Goal: Find specific page/section: Find specific page/section

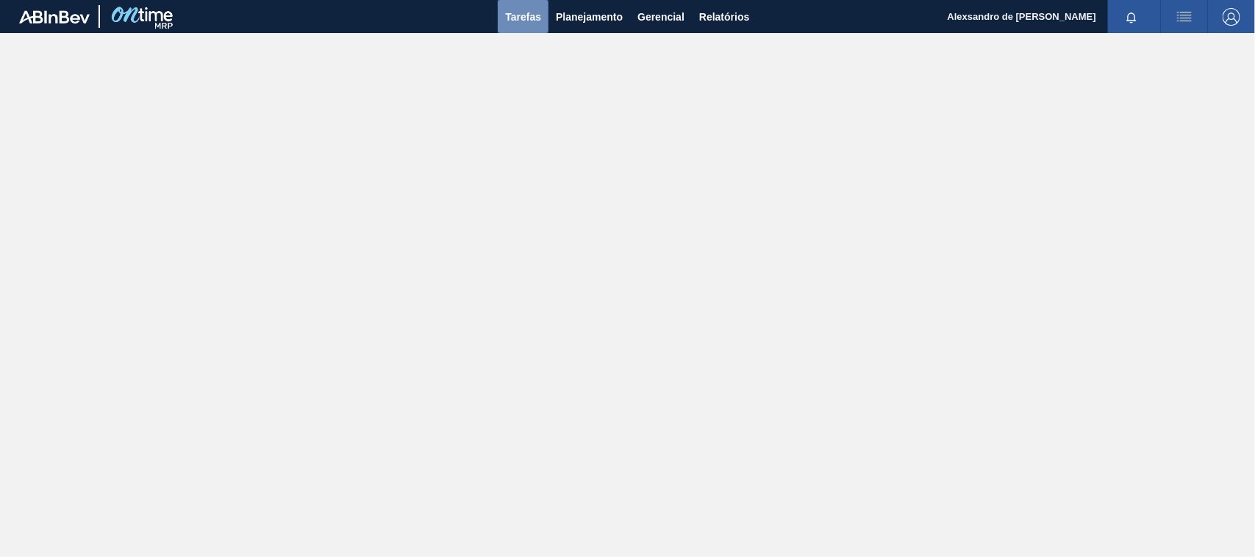
click at [546, 21] on button "Tarefas" at bounding box center [523, 16] width 51 height 33
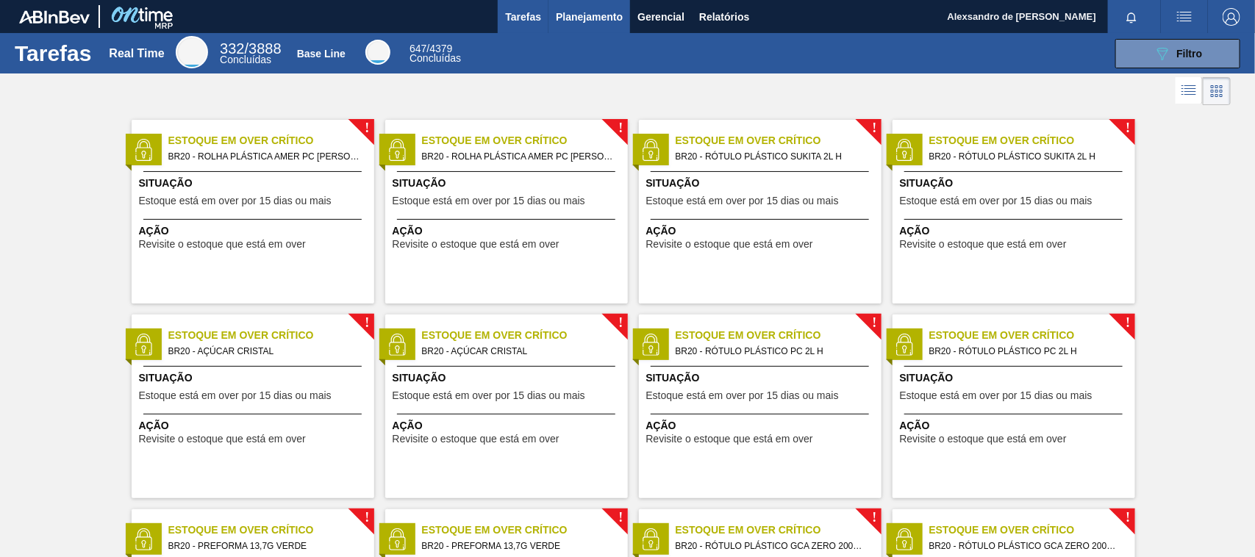
click at [587, 15] on span "Planejamento" at bounding box center [589, 17] width 67 height 18
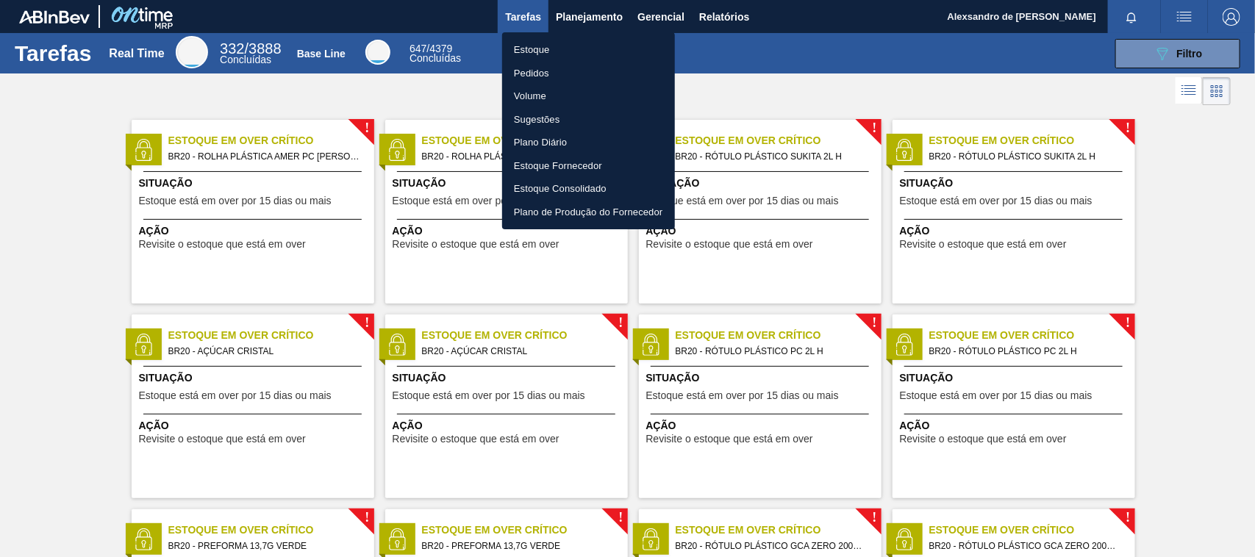
click at [549, 93] on li "Volume" at bounding box center [588, 97] width 173 height 24
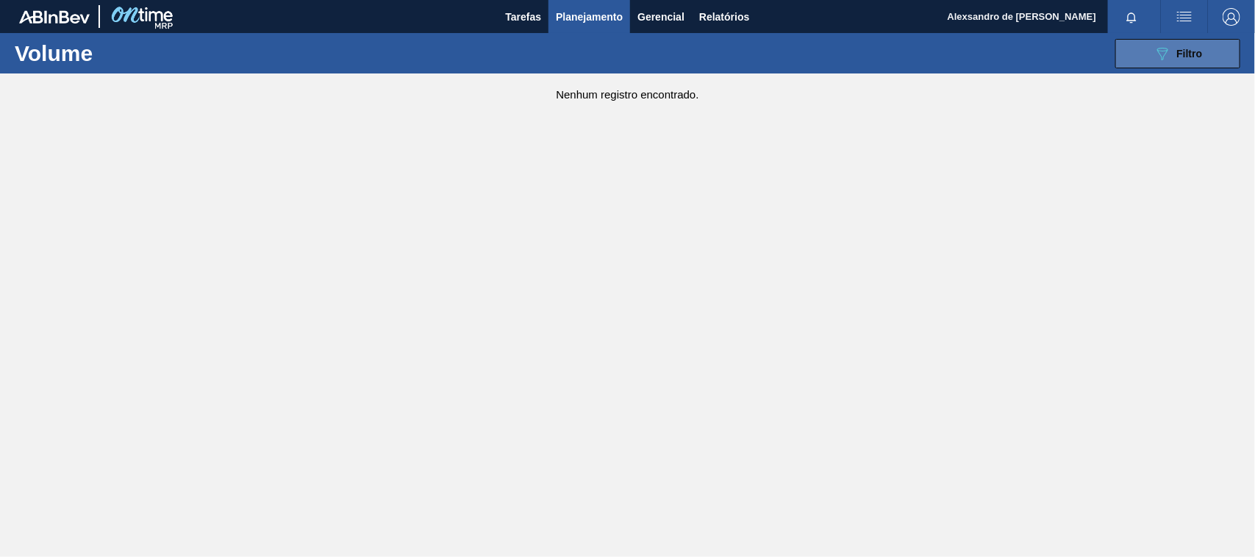
click at [1164, 54] on icon "089F7B8B-B2A5-4AFE-B5C0-19BA573D28AC" at bounding box center [1163, 54] width 18 height 18
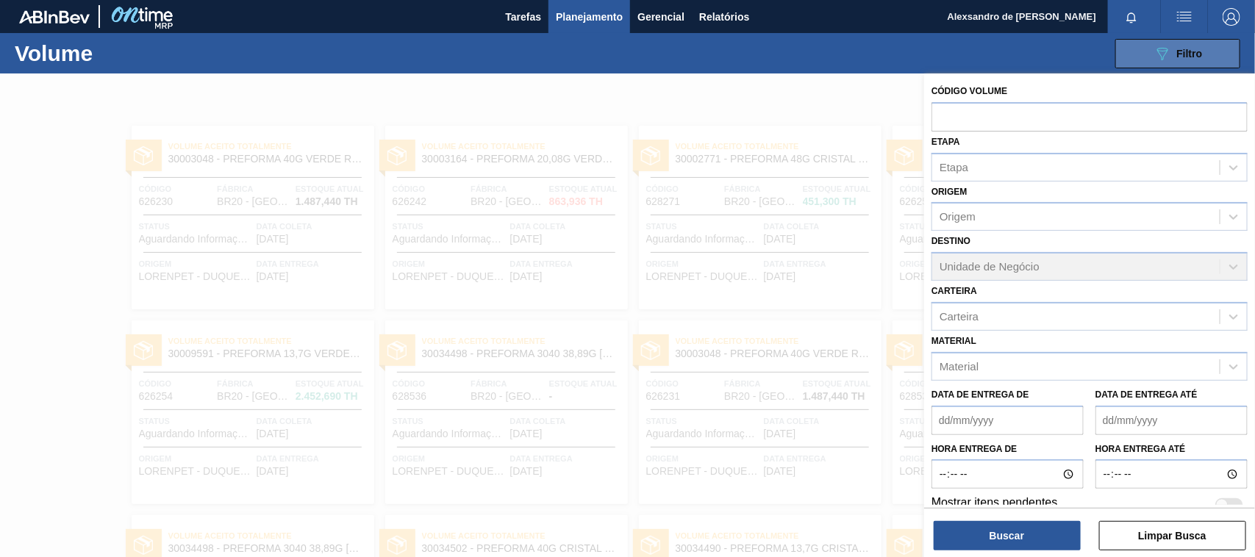
click at [1164, 53] on icon "089F7B8B-B2A5-4AFE-B5C0-19BA573D28AC" at bounding box center [1163, 54] width 18 height 18
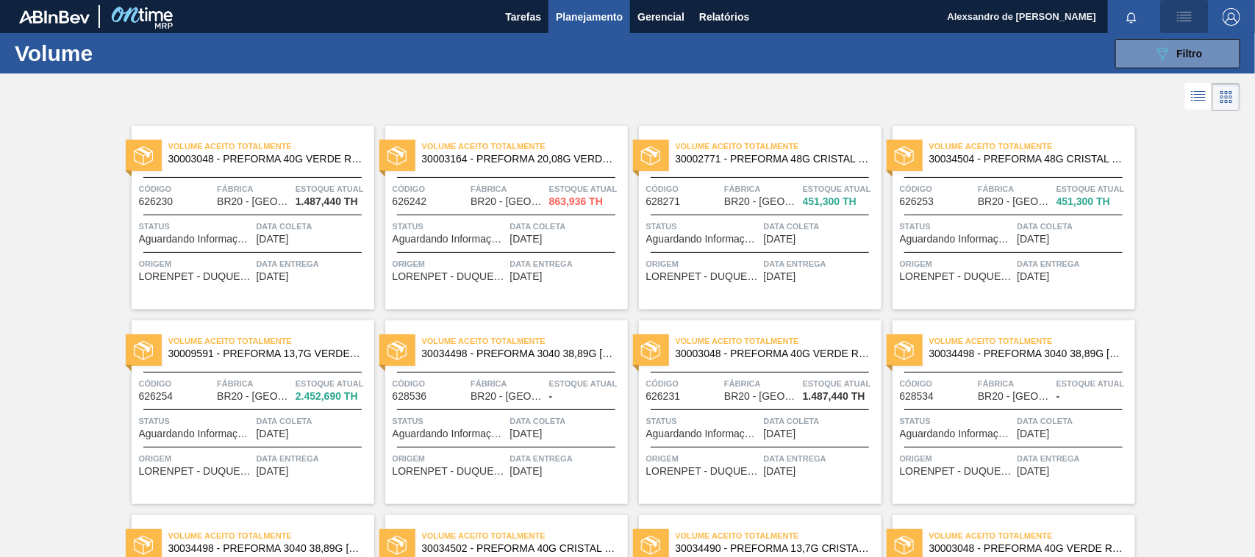
click at [1184, 22] on img "button" at bounding box center [1185, 17] width 18 height 18
click at [891, 57] on div at bounding box center [627, 278] width 1255 height 557
click at [510, 11] on span "Tarefas" at bounding box center [523, 17] width 36 height 18
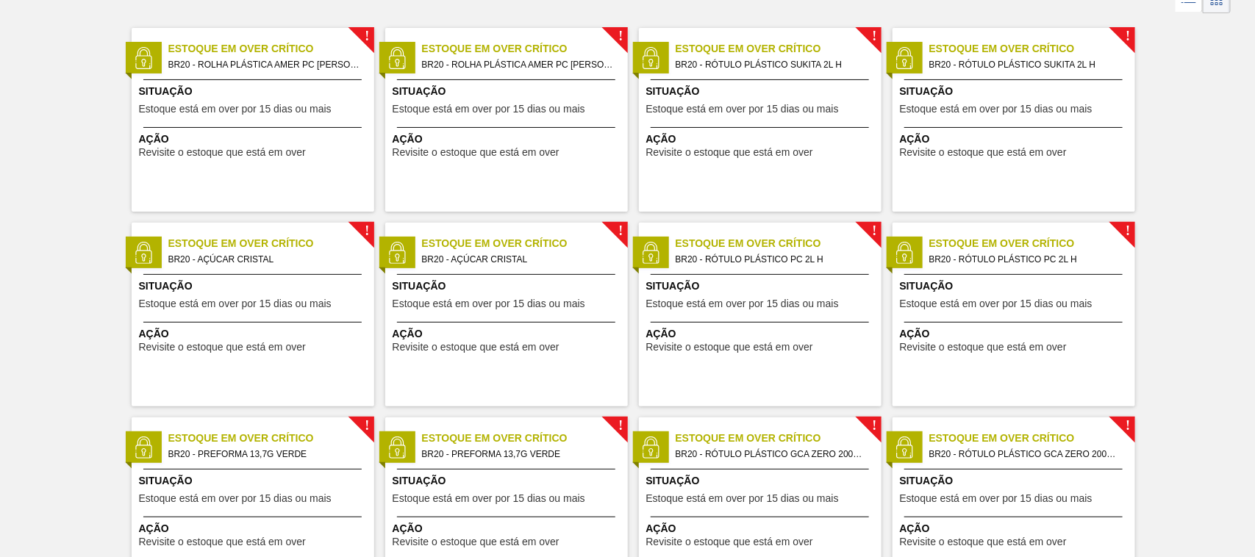
scroll to position [184, 0]
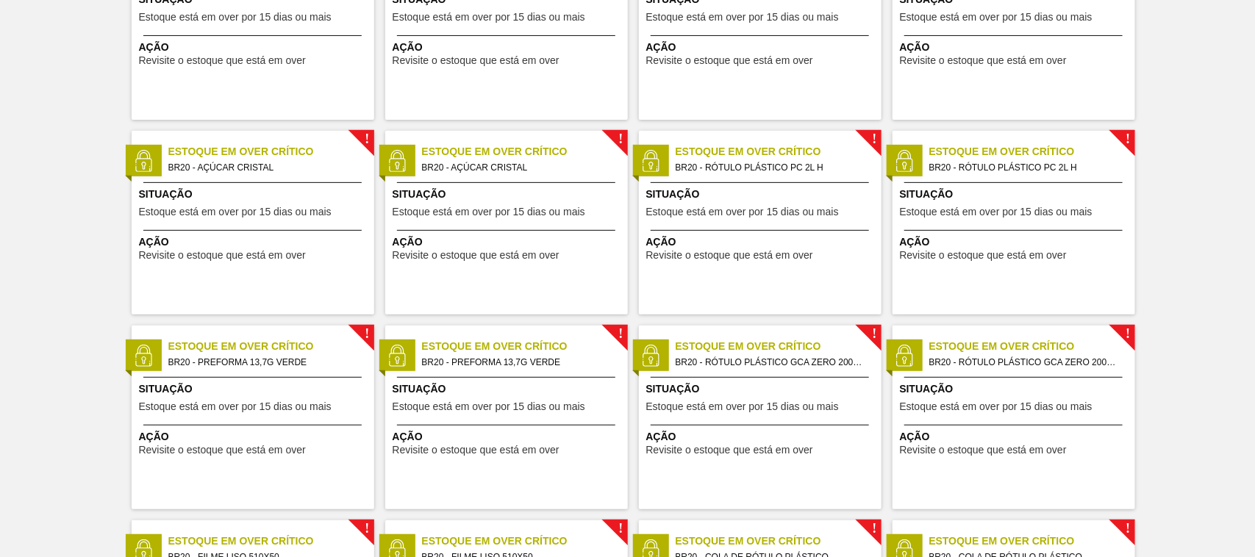
click at [276, 407] on span "Estoque está em over por 15 dias ou mais" at bounding box center [235, 407] width 193 height 11
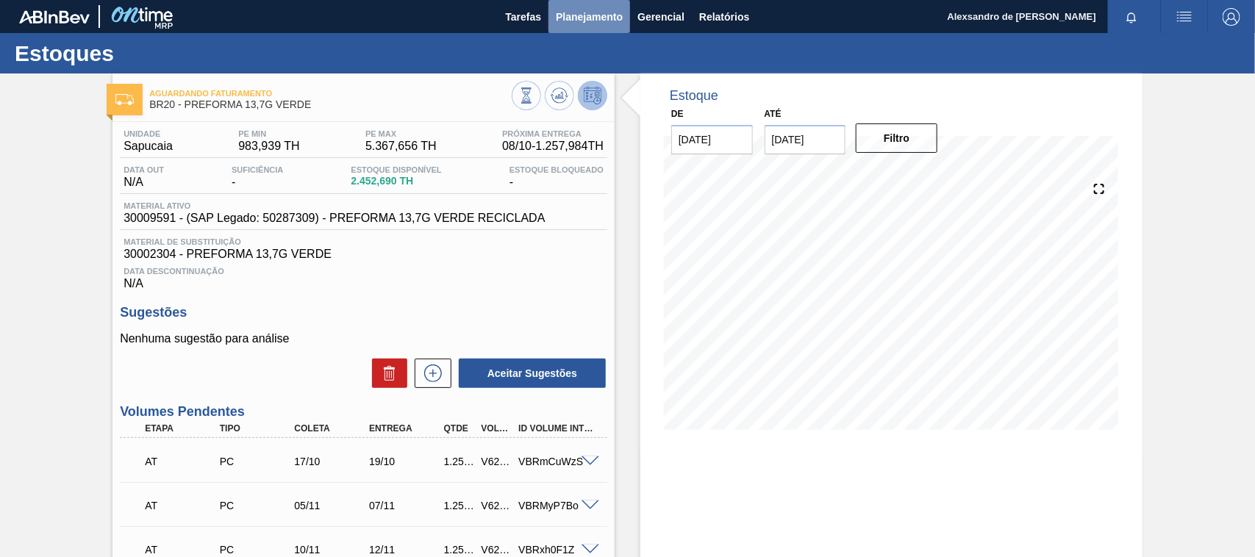
click at [589, 13] on span "Planejamento" at bounding box center [589, 17] width 67 height 18
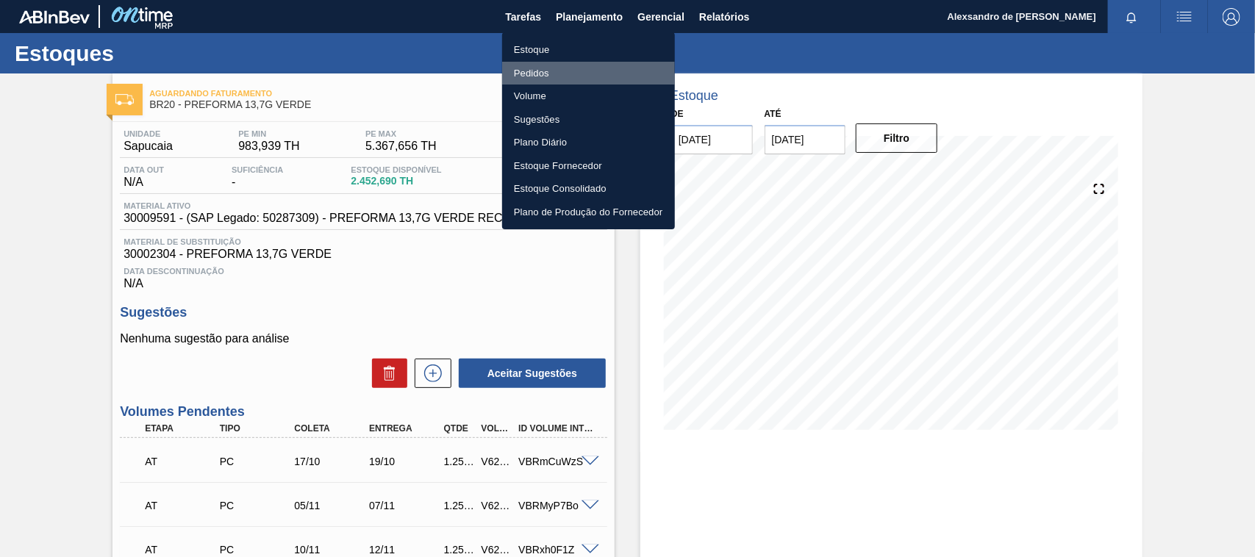
click at [549, 71] on li "Pedidos" at bounding box center [588, 74] width 173 height 24
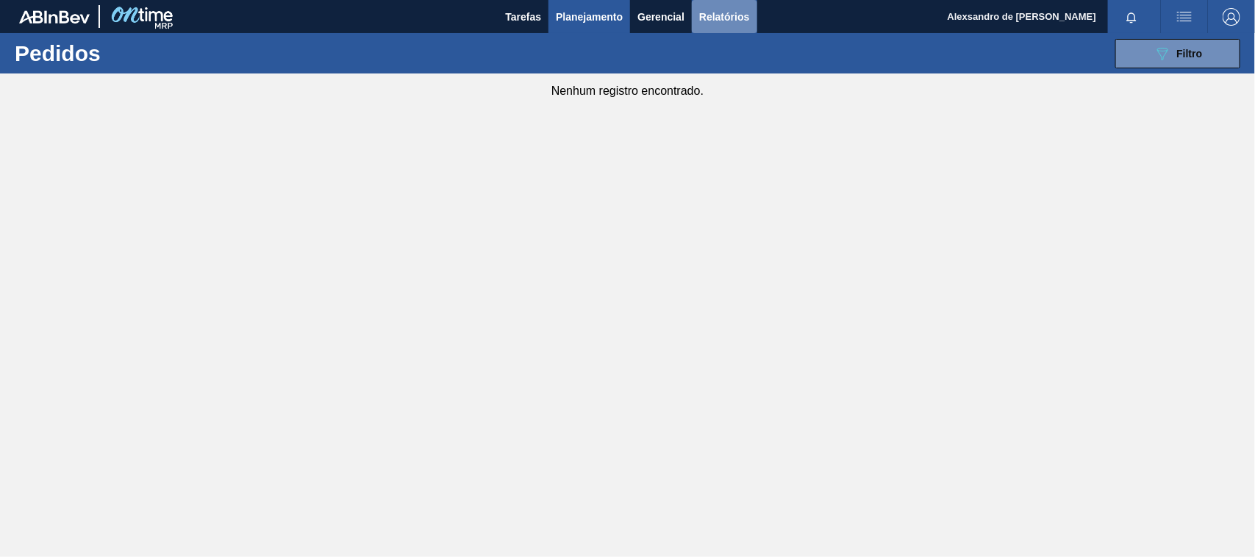
click at [702, 9] on span "Relatórios" at bounding box center [724, 17] width 50 height 18
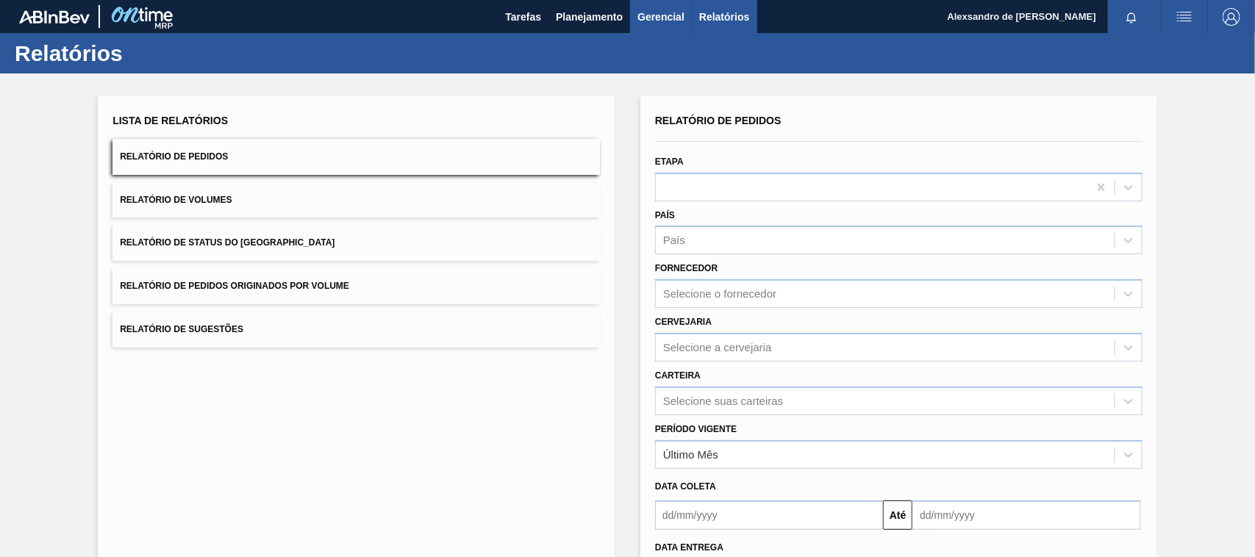
click at [663, 15] on span "Gerencial" at bounding box center [661, 17] width 47 height 18
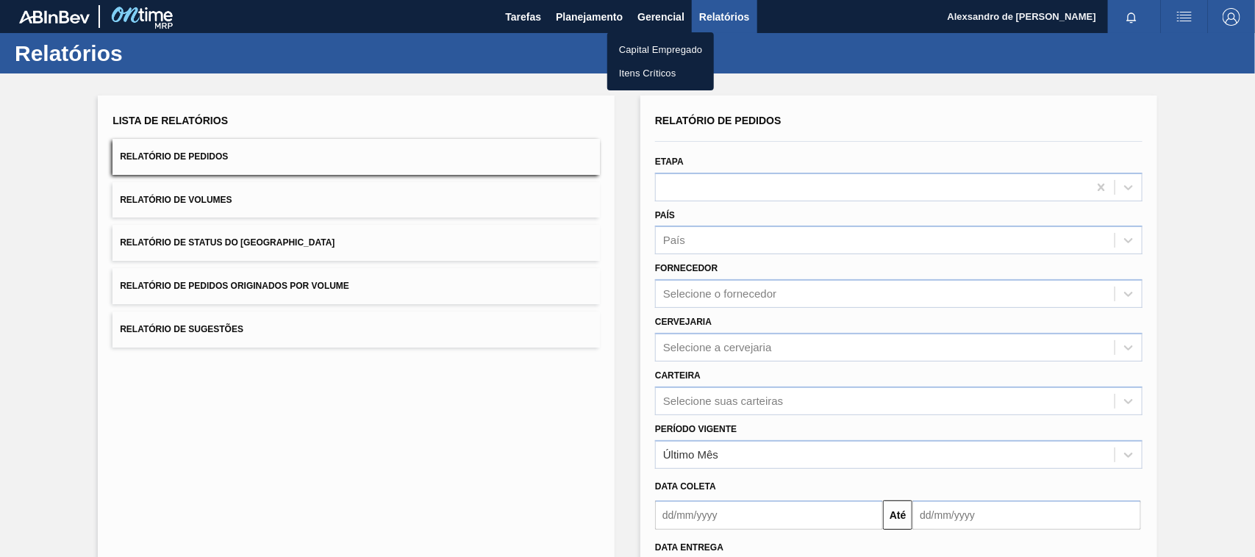
click at [601, 16] on div at bounding box center [627, 278] width 1255 height 557
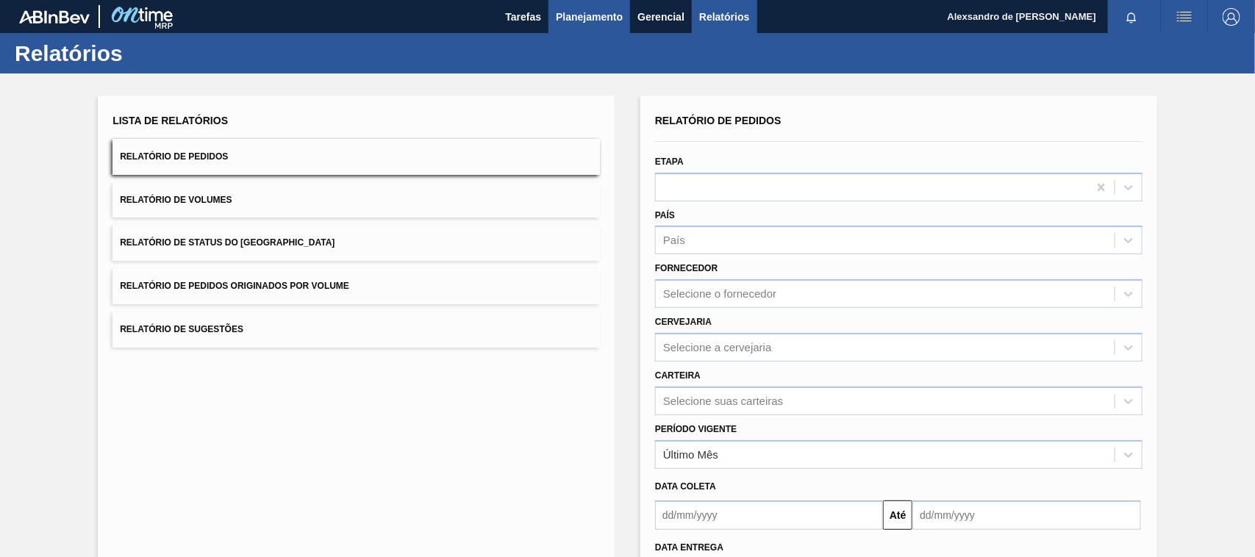
click at [586, 16] on span "Planejamento" at bounding box center [589, 17] width 67 height 18
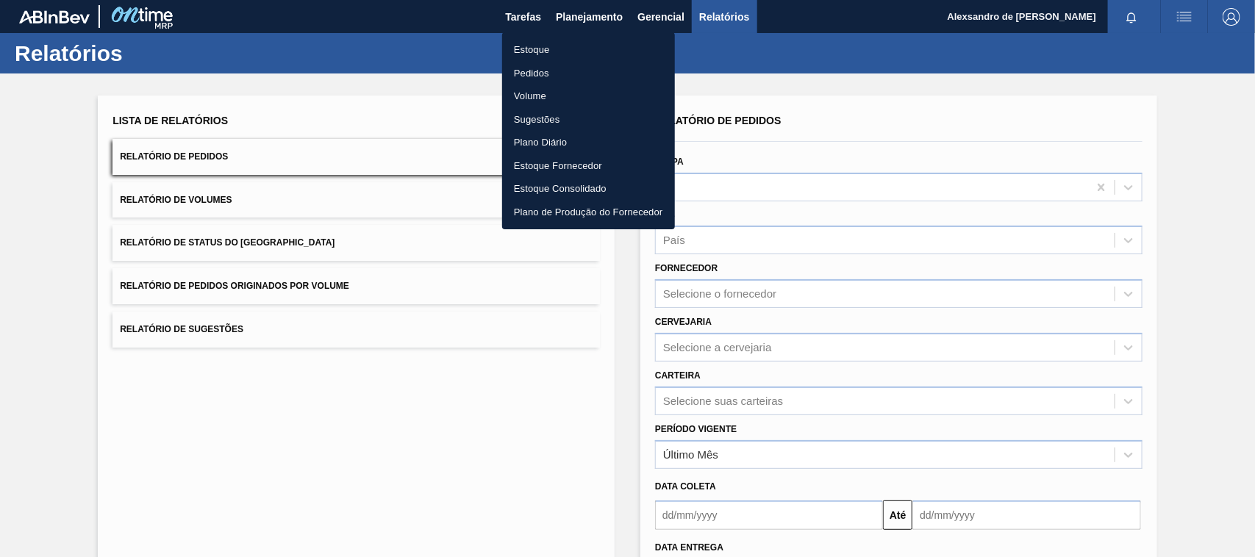
click at [542, 140] on li "Plano Diário" at bounding box center [588, 143] width 173 height 24
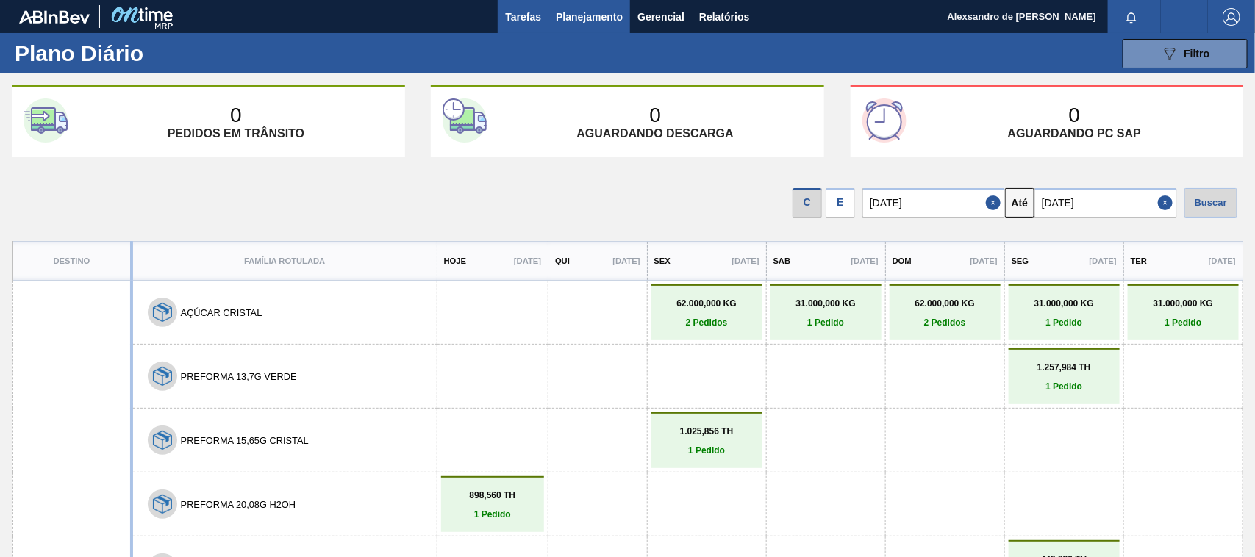
click at [541, 19] on button "Tarefas" at bounding box center [523, 16] width 51 height 33
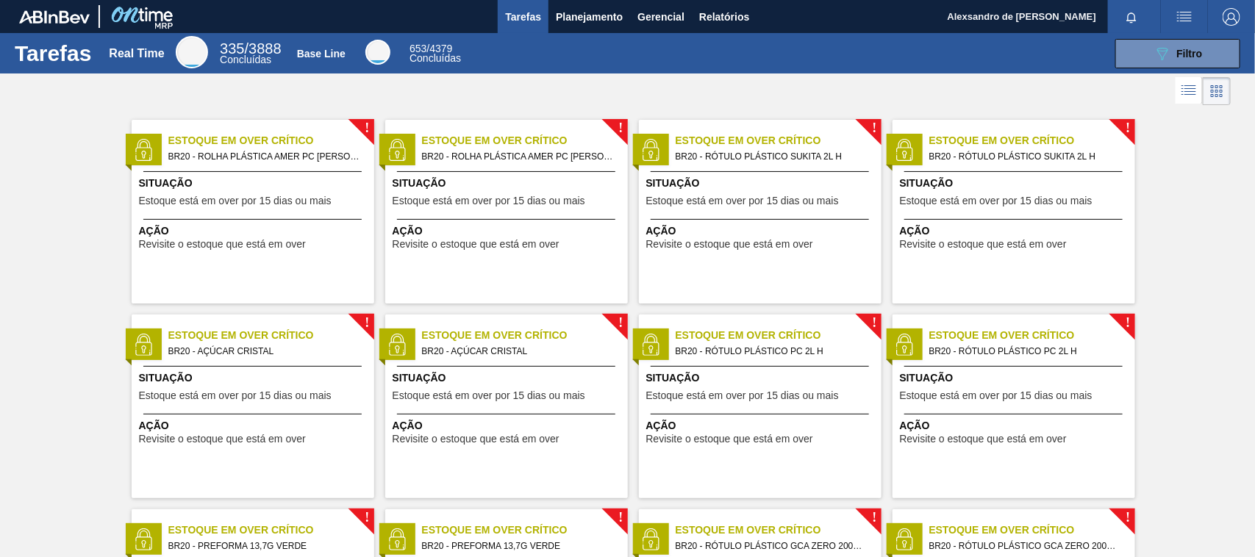
click at [813, 93] on div at bounding box center [627, 91] width 1255 height 35
click at [596, 98] on div at bounding box center [627, 91] width 1255 height 35
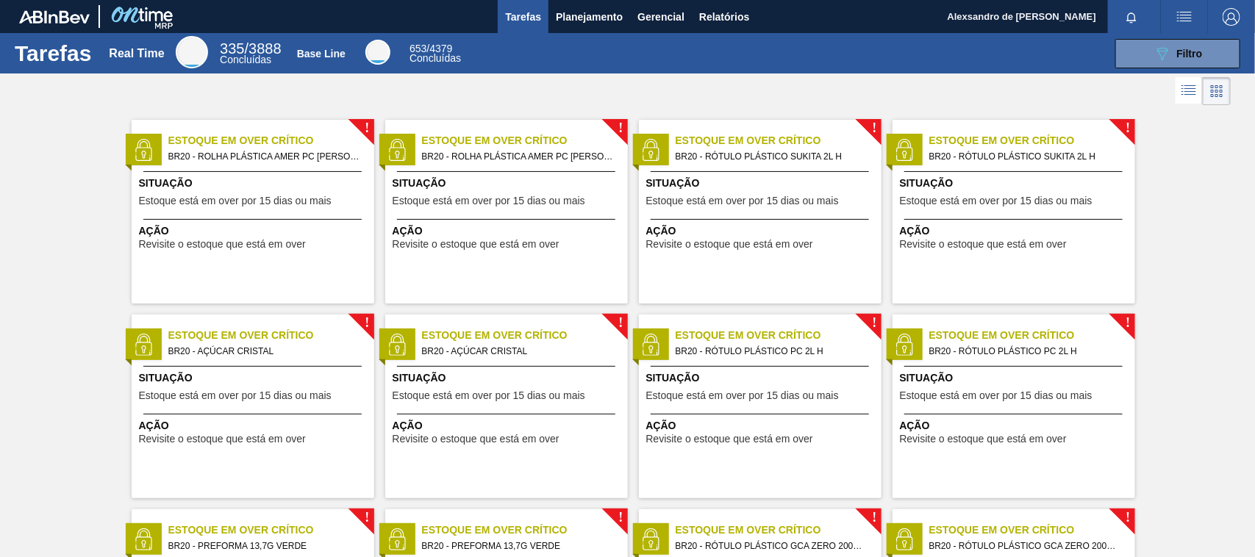
click at [189, 98] on div at bounding box center [627, 91] width 1255 height 35
click at [439, 100] on div at bounding box center [627, 91] width 1255 height 35
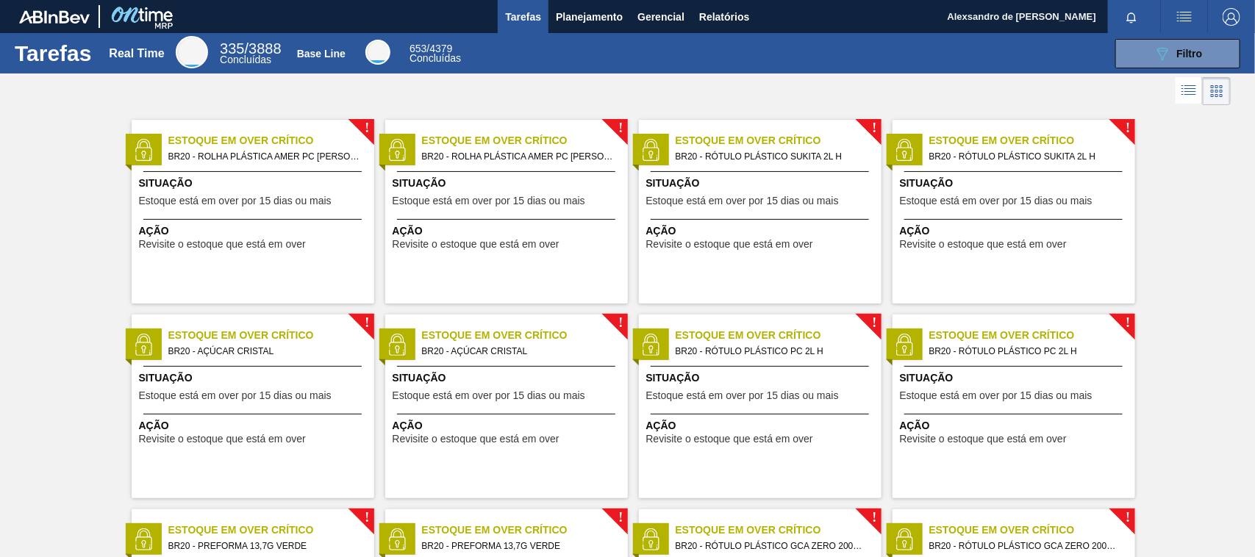
click at [511, 16] on span "Tarefas" at bounding box center [523, 17] width 36 height 18
click at [570, 12] on span "Planejamento" at bounding box center [589, 17] width 67 height 18
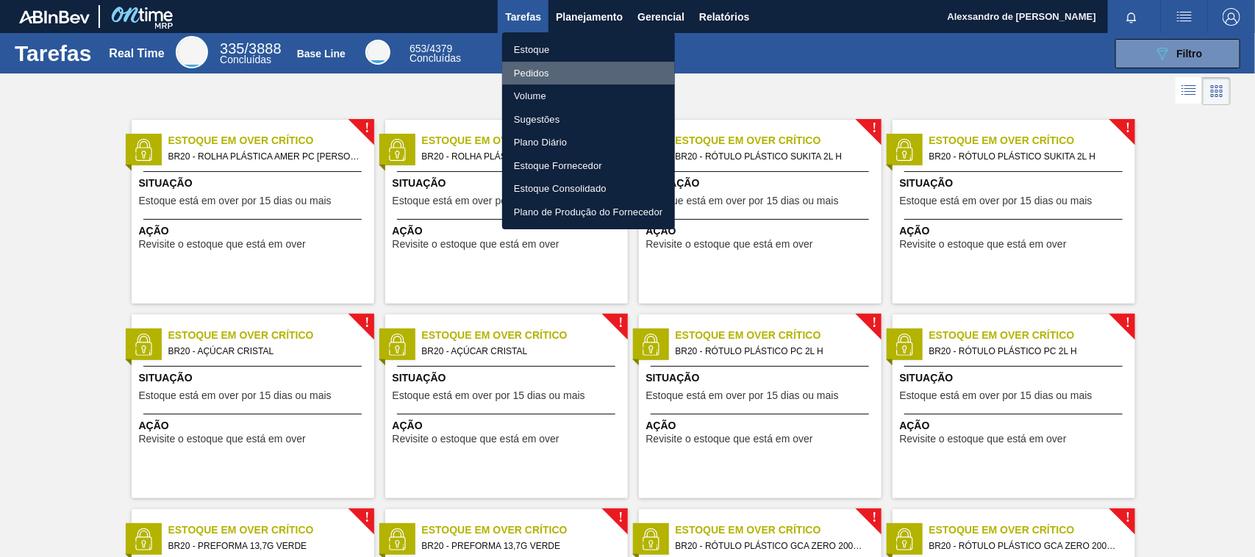
click at [543, 70] on li "Pedidos" at bounding box center [588, 74] width 173 height 24
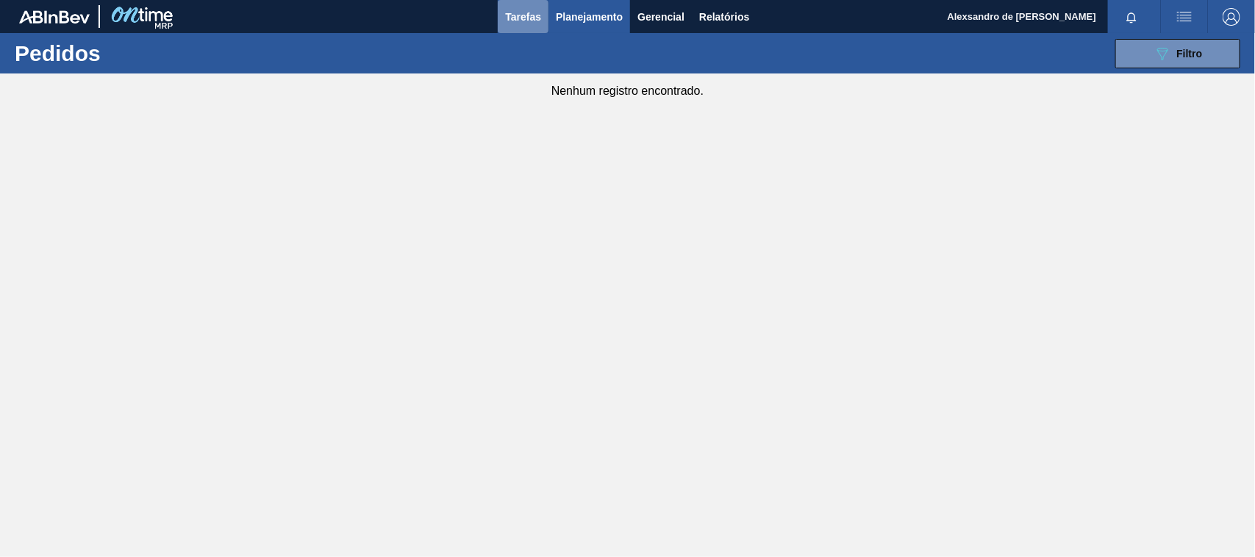
click at [537, 13] on span "Tarefas" at bounding box center [523, 17] width 36 height 18
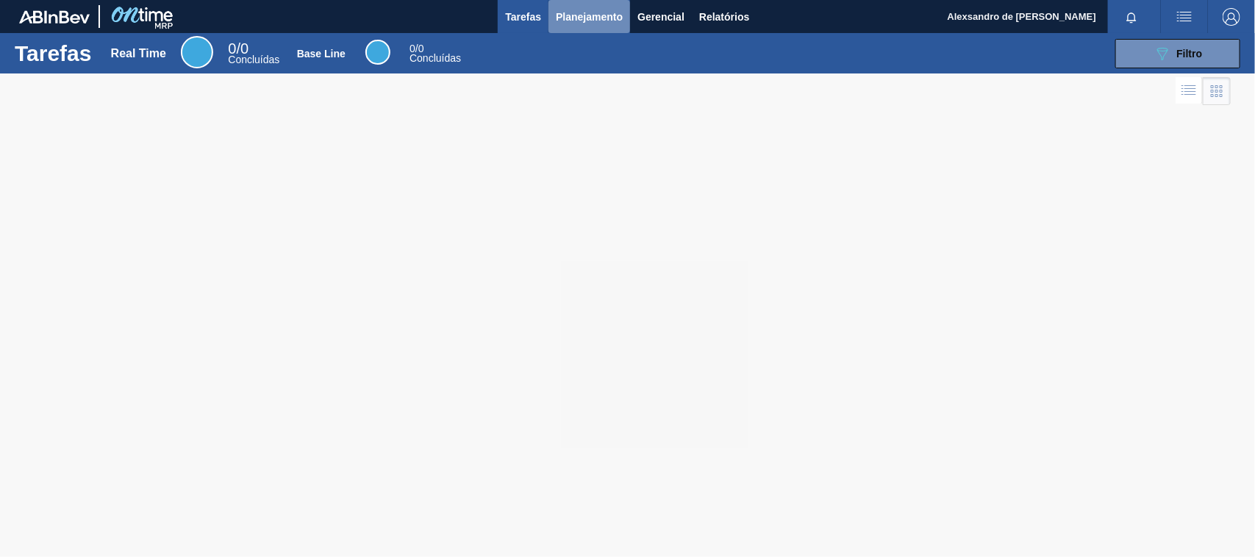
click at [572, 13] on span "Planejamento" at bounding box center [589, 17] width 67 height 18
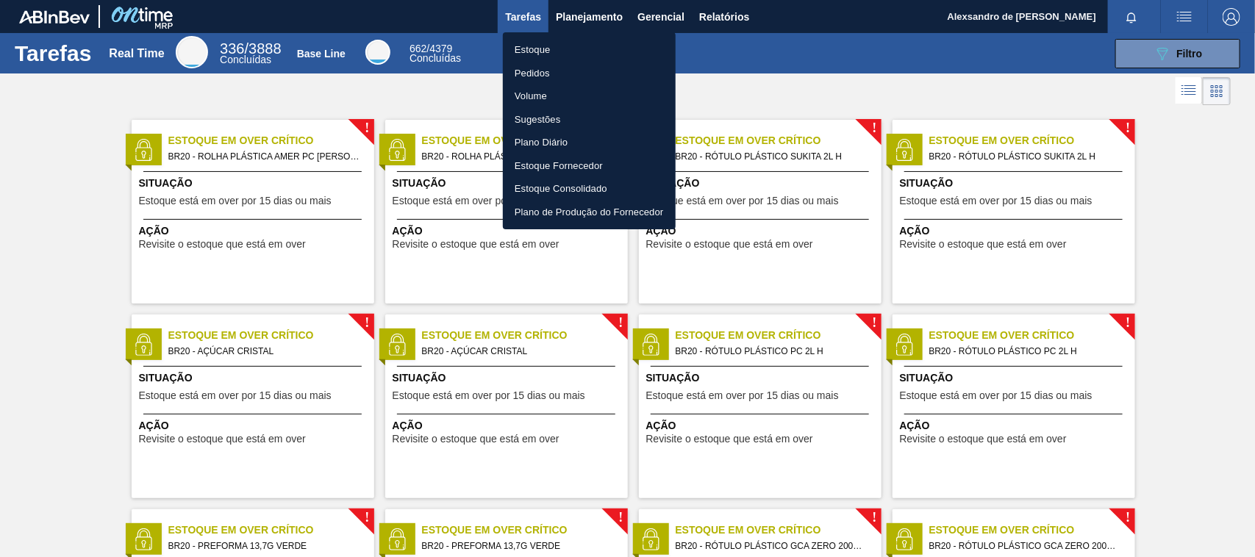
click at [555, 94] on li "Volume" at bounding box center [589, 97] width 173 height 24
